Goal: Information Seeking & Learning: Learn about a topic

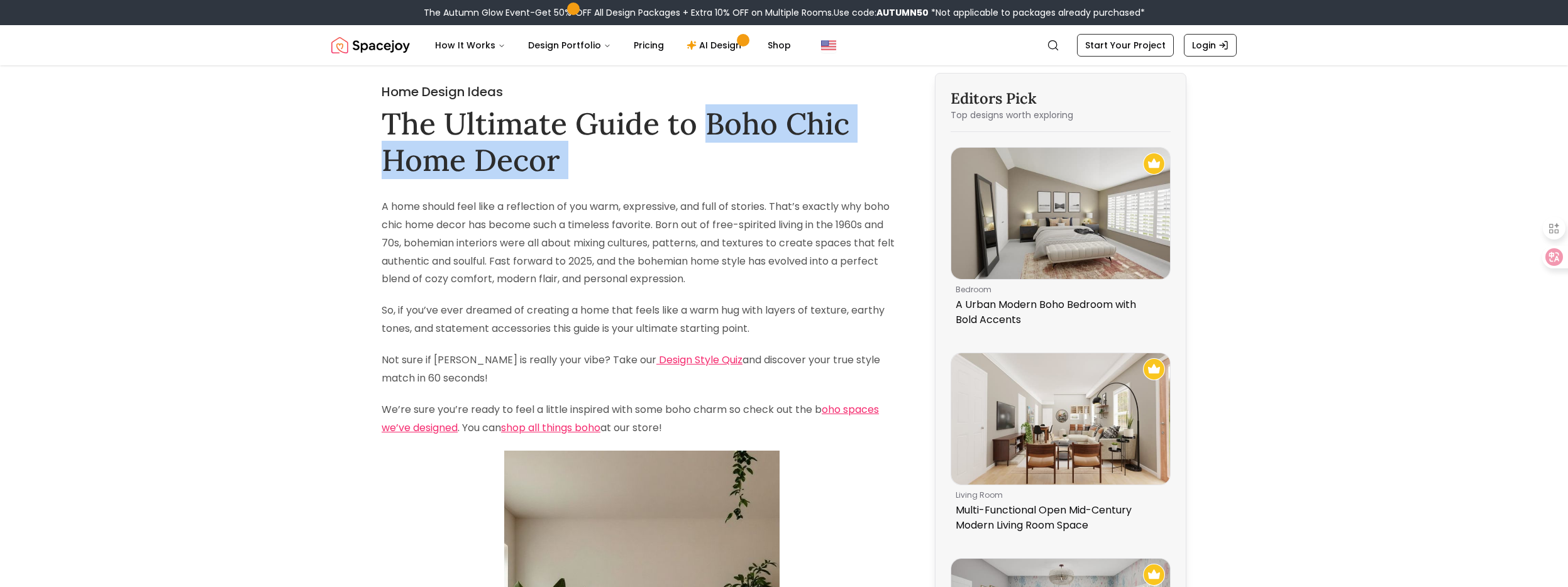
drag, startPoint x: 707, startPoint y: 121, endPoint x: 698, endPoint y: 184, distance: 63.6
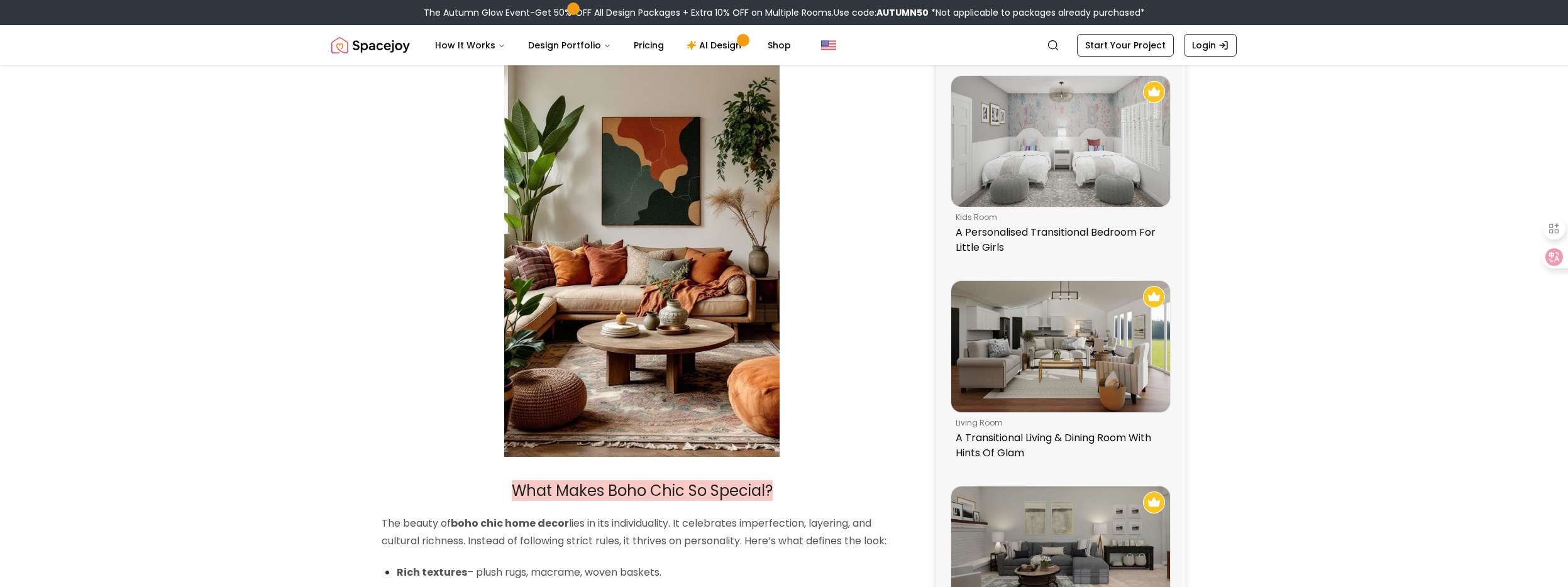
copy h1 "Boho Chic Home Decor"
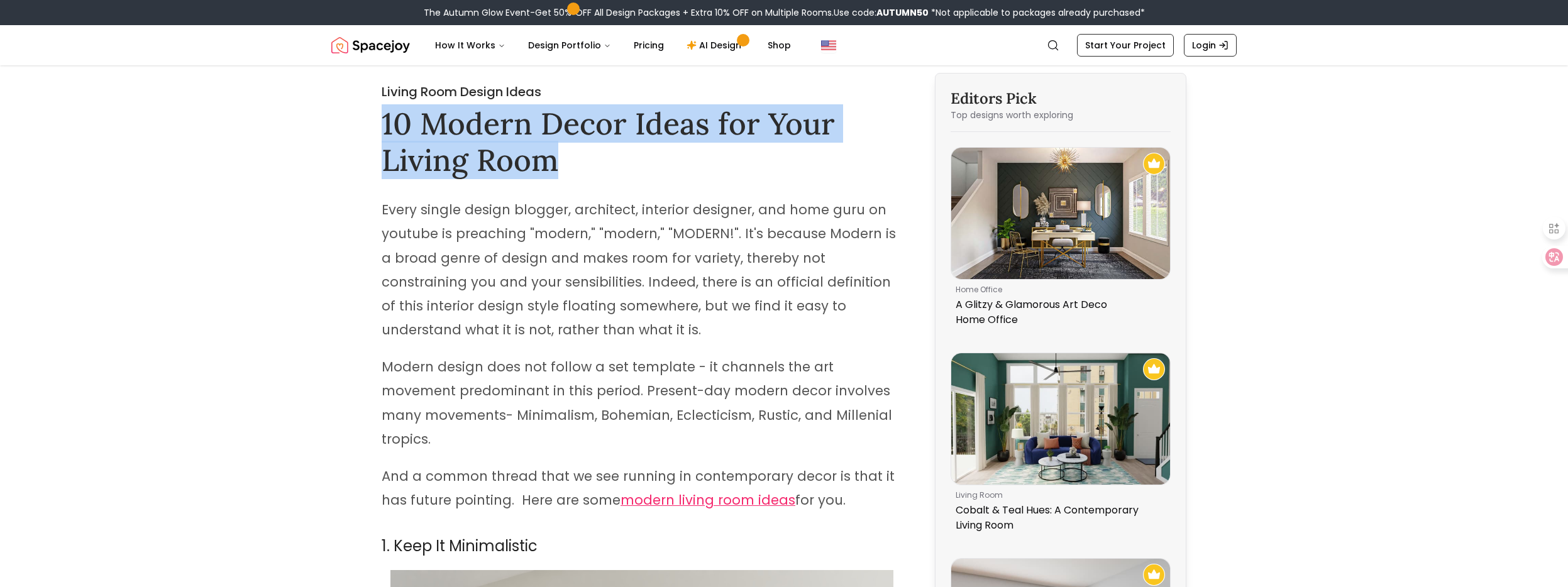
drag, startPoint x: 379, startPoint y: 127, endPoint x: 617, endPoint y: 171, distance: 242.0
drag, startPoint x: 624, startPoint y: 174, endPoint x: 391, endPoint y: 42, distance: 267.8
click at [623, 174] on h1 "10 Modern Decor Ideas for Your Living Room" at bounding box center [642, 141] width 521 height 72
